Goal: Task Accomplishment & Management: Manage account settings

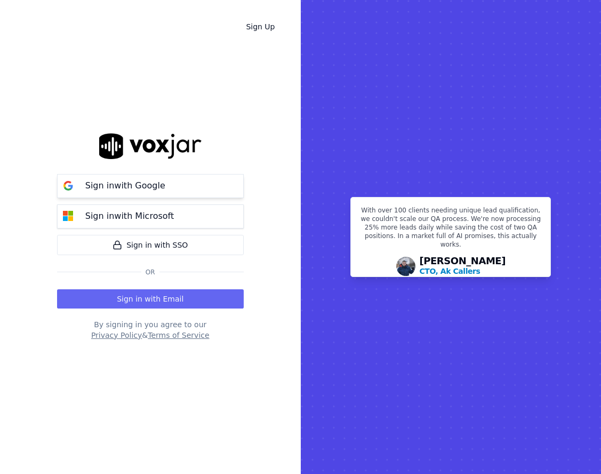
click at [176, 193] on button "Sign in with Google" at bounding box center [150, 186] width 187 height 24
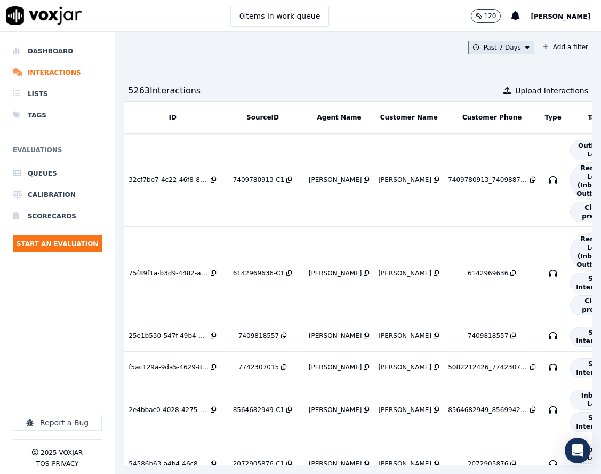
click at [526, 49] on icon at bounding box center [528, 47] width 4 height 6
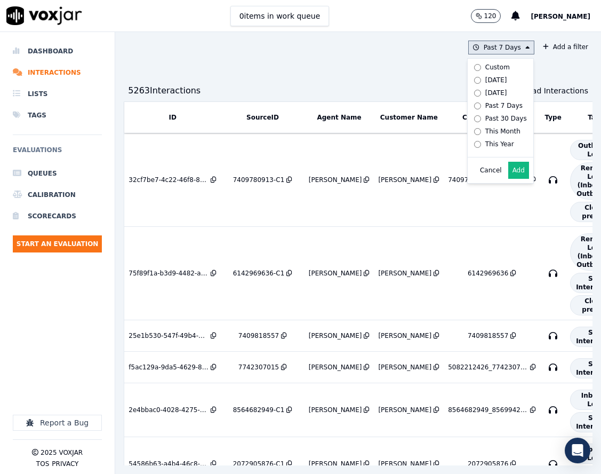
click at [486, 68] on div "Custom" at bounding box center [498, 67] width 25 height 9
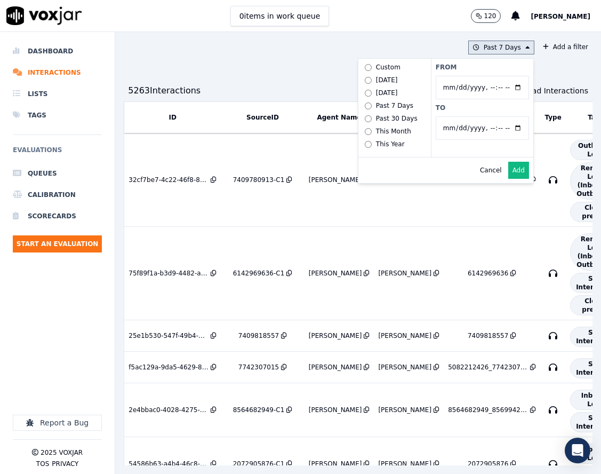
click at [496, 88] on input "From" at bounding box center [482, 87] width 93 height 23
type input "[DATE]T00:00"
click at [479, 67] on label "From" at bounding box center [482, 67] width 93 height 9
click at [479, 76] on input "From" at bounding box center [482, 87] width 93 height 23
click at [495, 125] on input "To" at bounding box center [482, 127] width 93 height 23
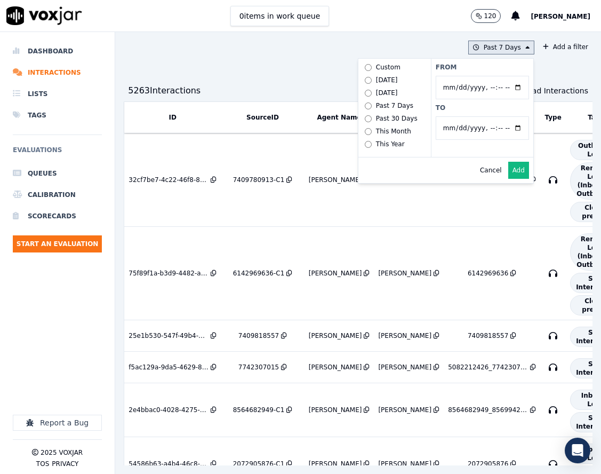
type input "[DATE]T23:59"
click at [487, 105] on label "To" at bounding box center [482, 108] width 93 height 9
click at [487, 116] on input "To" at bounding box center [482, 127] width 93 height 23
click at [509, 179] on button "Add" at bounding box center [519, 170] width 21 height 17
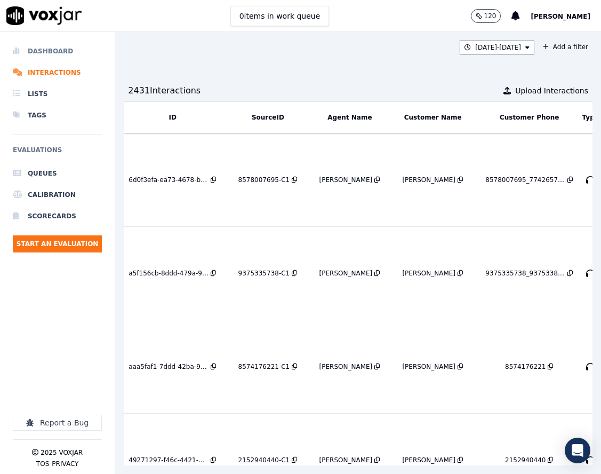
click at [70, 53] on li "Dashboard" at bounding box center [57, 51] width 89 height 21
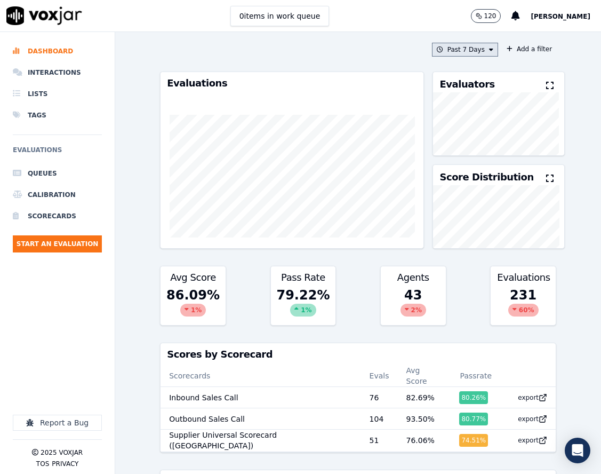
click at [464, 50] on button "Past 7 Days" at bounding box center [465, 50] width 66 height 14
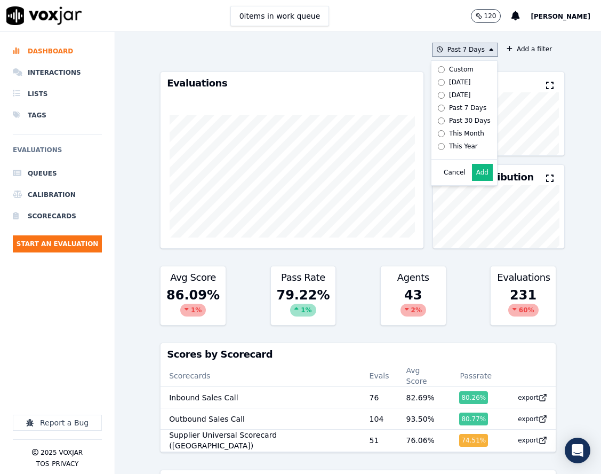
click at [455, 72] on div "Custom" at bounding box center [461, 69] width 25 height 9
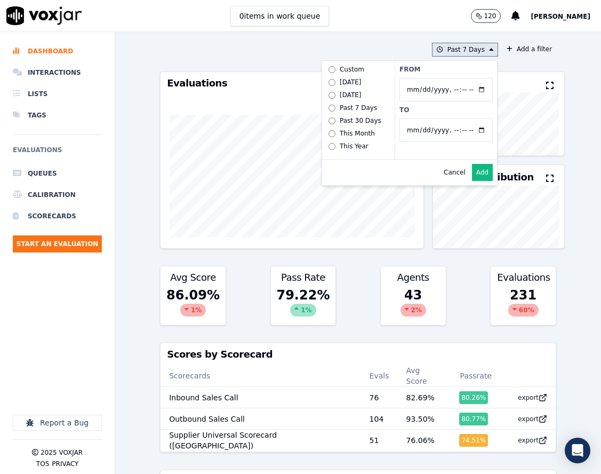
click at [471, 94] on input "From" at bounding box center [446, 89] width 93 height 23
click at [467, 88] on input "From" at bounding box center [446, 89] width 93 height 23
type input "[DATE]T00:00"
drag, startPoint x: 445, startPoint y: 71, endPoint x: 469, endPoint y: 125, distance: 59.0
click at [447, 71] on label "From" at bounding box center [446, 69] width 93 height 9
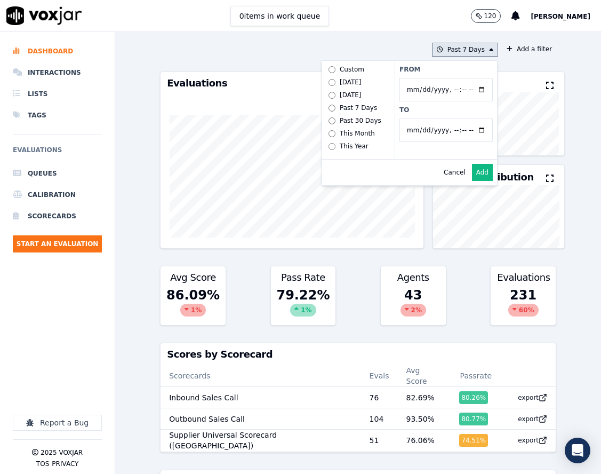
click at [447, 78] on input "From" at bounding box center [446, 89] width 93 height 23
click at [469, 134] on input "To" at bounding box center [446, 129] width 93 height 23
type input "[DATE]T23:59"
click at [477, 68] on label "From" at bounding box center [446, 69] width 93 height 9
click at [477, 78] on input "From" at bounding box center [446, 89] width 93 height 23
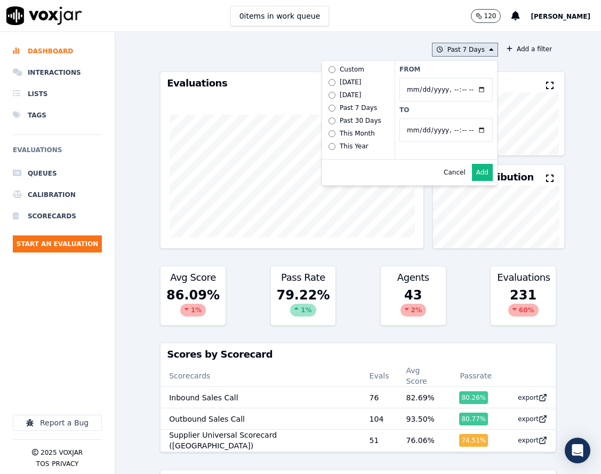
click at [473, 180] on button "Add" at bounding box center [482, 172] width 21 height 17
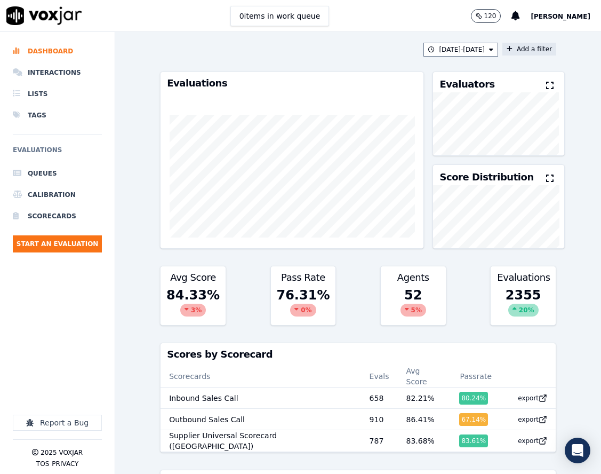
click at [510, 50] on button "Add a filter" at bounding box center [530, 49] width 54 height 13
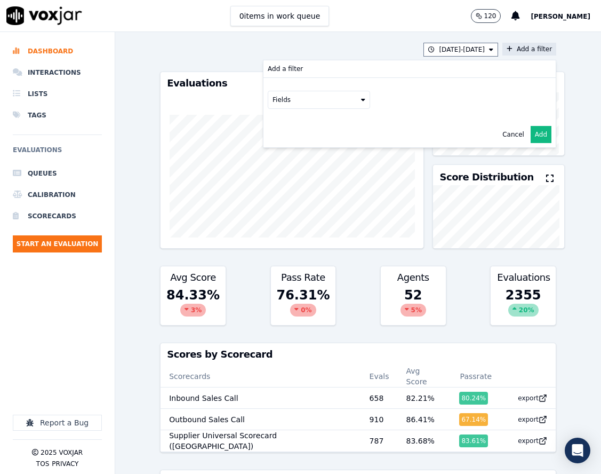
click at [345, 99] on button "Fields" at bounding box center [319, 100] width 102 height 18
click at [291, 203] on div "scorecard" at bounding box center [301, 207] width 31 height 9
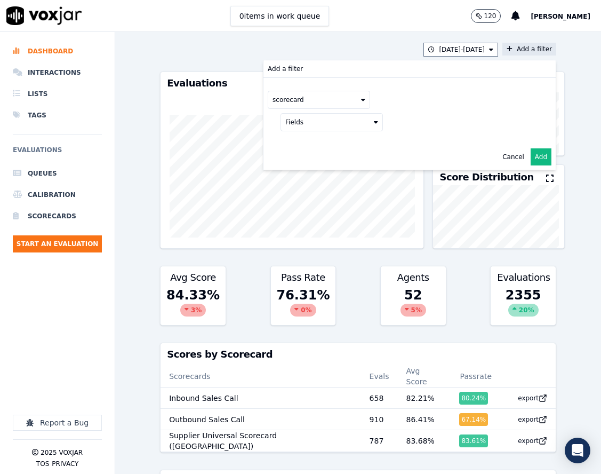
click at [370, 129] on div "scorecard Fields" at bounding box center [410, 111] width 292 height 66
click at [364, 129] on button "Fields" at bounding box center [332, 122] width 102 height 18
click at [299, 140] on div "title" at bounding box center [305, 140] width 12 height 9
click at [387, 123] on button at bounding box center [464, 121] width 154 height 16
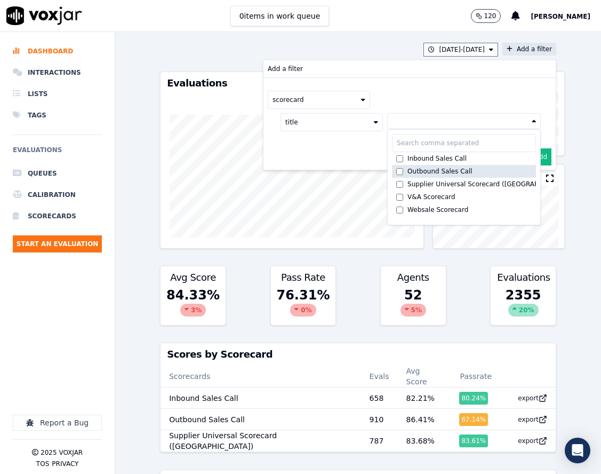
click at [402, 166] on label "Outbound Sales Call" at bounding box center [464, 171] width 144 height 13
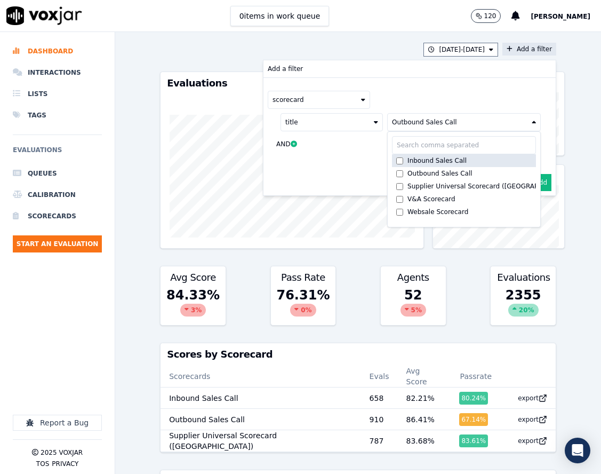
click at [408, 161] on div "Inbound Sales Call" at bounding box center [437, 160] width 59 height 9
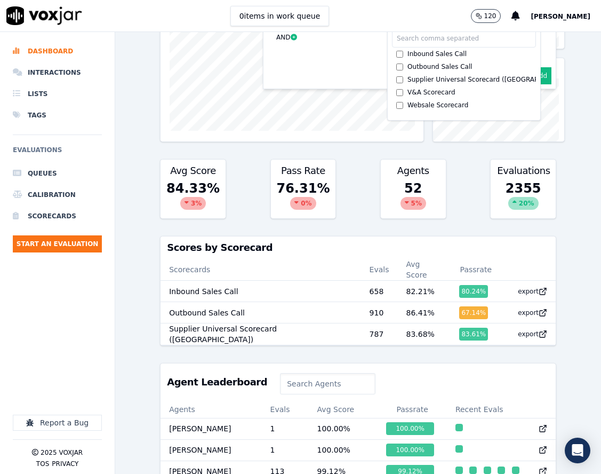
scroll to position [0, 0]
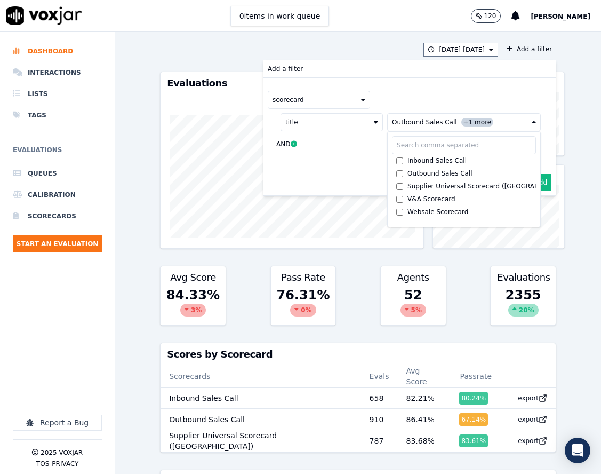
click at [483, 101] on div "scorecard" at bounding box center [410, 100] width 284 height 18
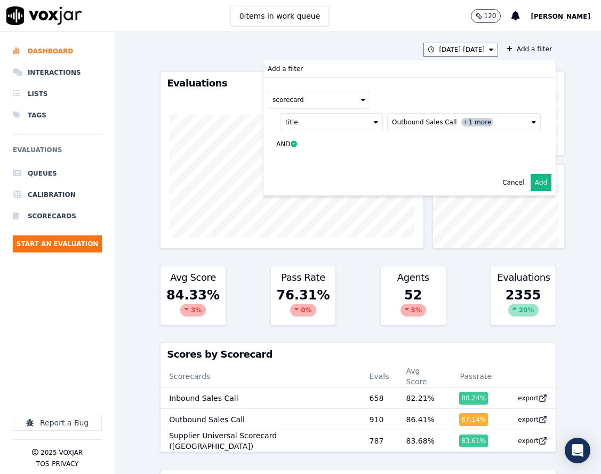
click at [531, 178] on button "Add" at bounding box center [541, 182] width 21 height 17
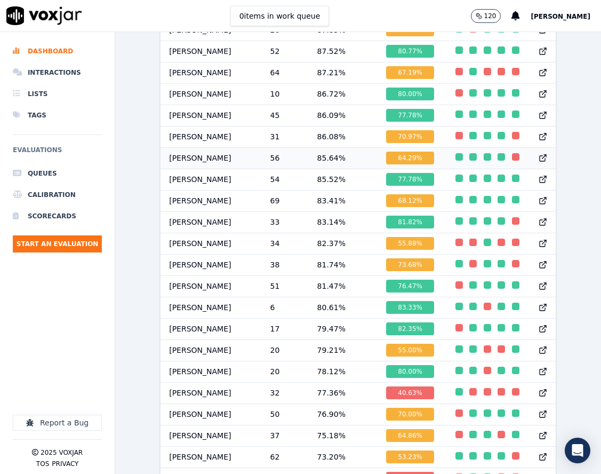
scroll to position [907, 0]
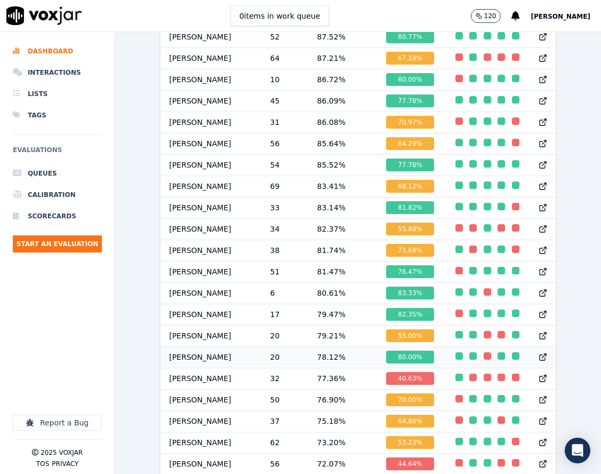
click at [354, 363] on td "78.12 %" at bounding box center [343, 356] width 69 height 21
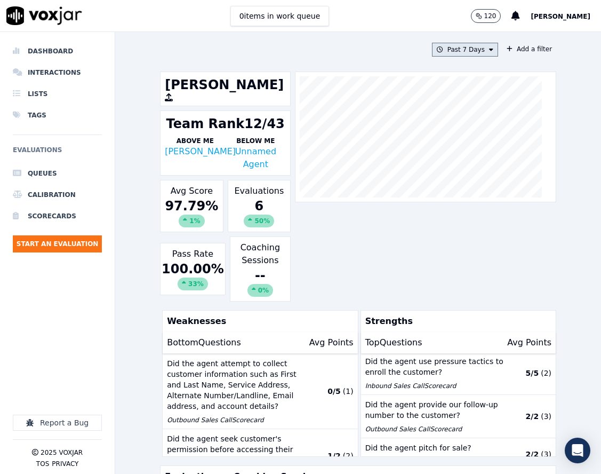
click at [477, 51] on button "Past 7 Days" at bounding box center [465, 50] width 66 height 14
click at [455, 73] on div "Custom" at bounding box center [461, 69] width 25 height 9
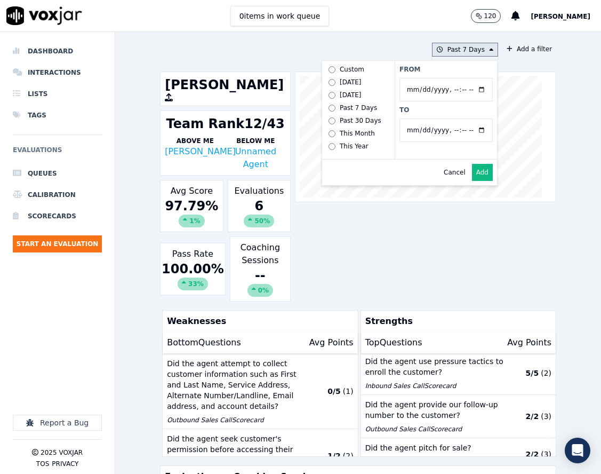
click at [472, 94] on input "From" at bounding box center [446, 89] width 93 height 23
click at [470, 91] on input "From" at bounding box center [446, 89] width 93 height 23
type input "[DATE]T00:00"
click at [454, 74] on div "From To" at bounding box center [446, 110] width 102 height 98
click at [471, 130] on input "To" at bounding box center [446, 129] width 93 height 23
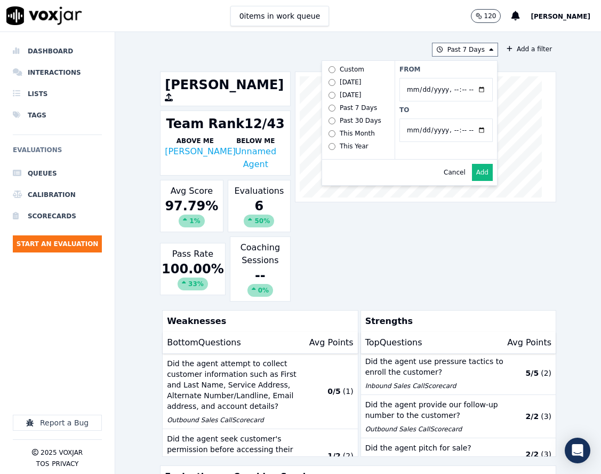
type input "[DATE]T23:59"
click at [496, 67] on div "Past 7 Days Custom Today Yesterday Past 7 Days Past 30 Days This Month This Yea…" at bounding box center [358, 253] width 405 height 442
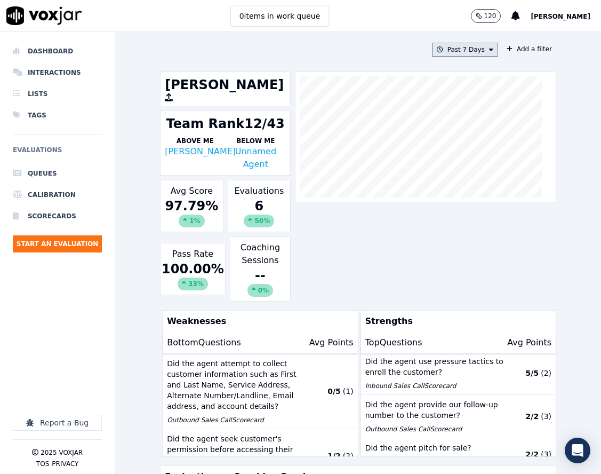
click at [474, 56] on button "Past 7 Days" at bounding box center [465, 50] width 66 height 14
click at [457, 68] on div "Custom" at bounding box center [461, 69] width 25 height 9
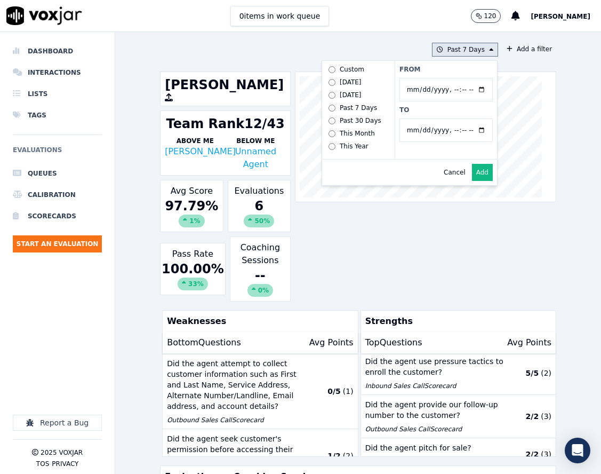
click at [467, 90] on input "From" at bounding box center [446, 89] width 93 height 23
type input "[DATE]T00:00"
click at [466, 74] on div "From To" at bounding box center [446, 110] width 102 height 98
click at [467, 130] on input "To" at bounding box center [446, 129] width 93 height 23
type input "[DATE]T23:59"
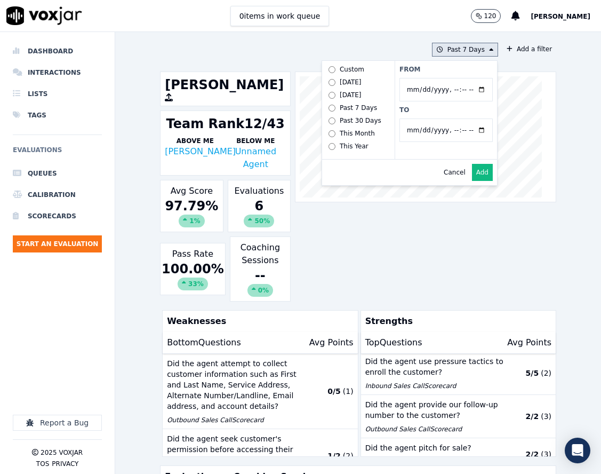
drag, startPoint x: 467, startPoint y: 111, endPoint x: 474, endPoint y: 136, distance: 25.5
click at [467, 110] on label "To" at bounding box center [446, 110] width 93 height 9
click at [467, 118] on input "To" at bounding box center [446, 129] width 93 height 23
click at [472, 181] on button "Add" at bounding box center [482, 172] width 21 height 17
